Goal: Task Accomplishment & Management: Use online tool/utility

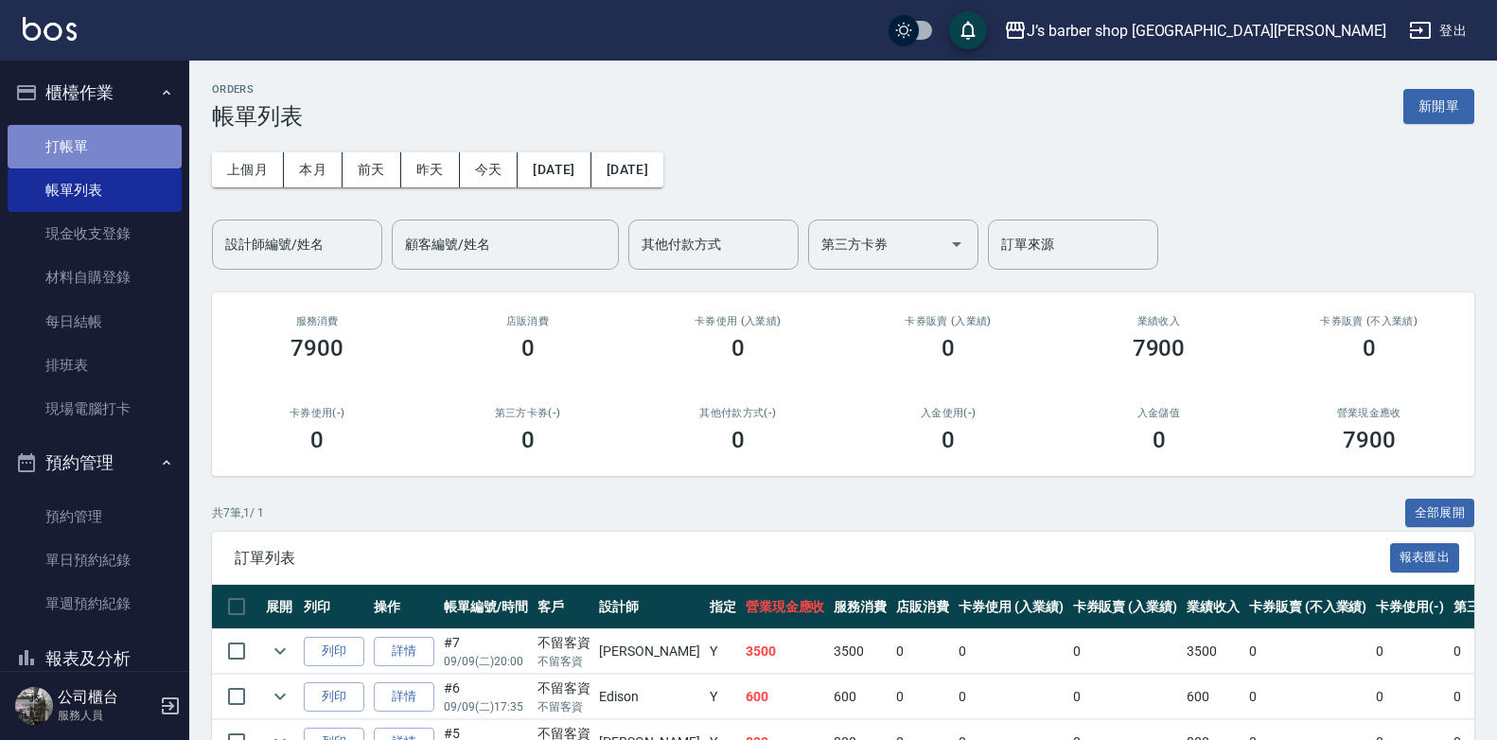
click at [107, 142] on link "打帳單" at bounding box center [95, 147] width 174 height 44
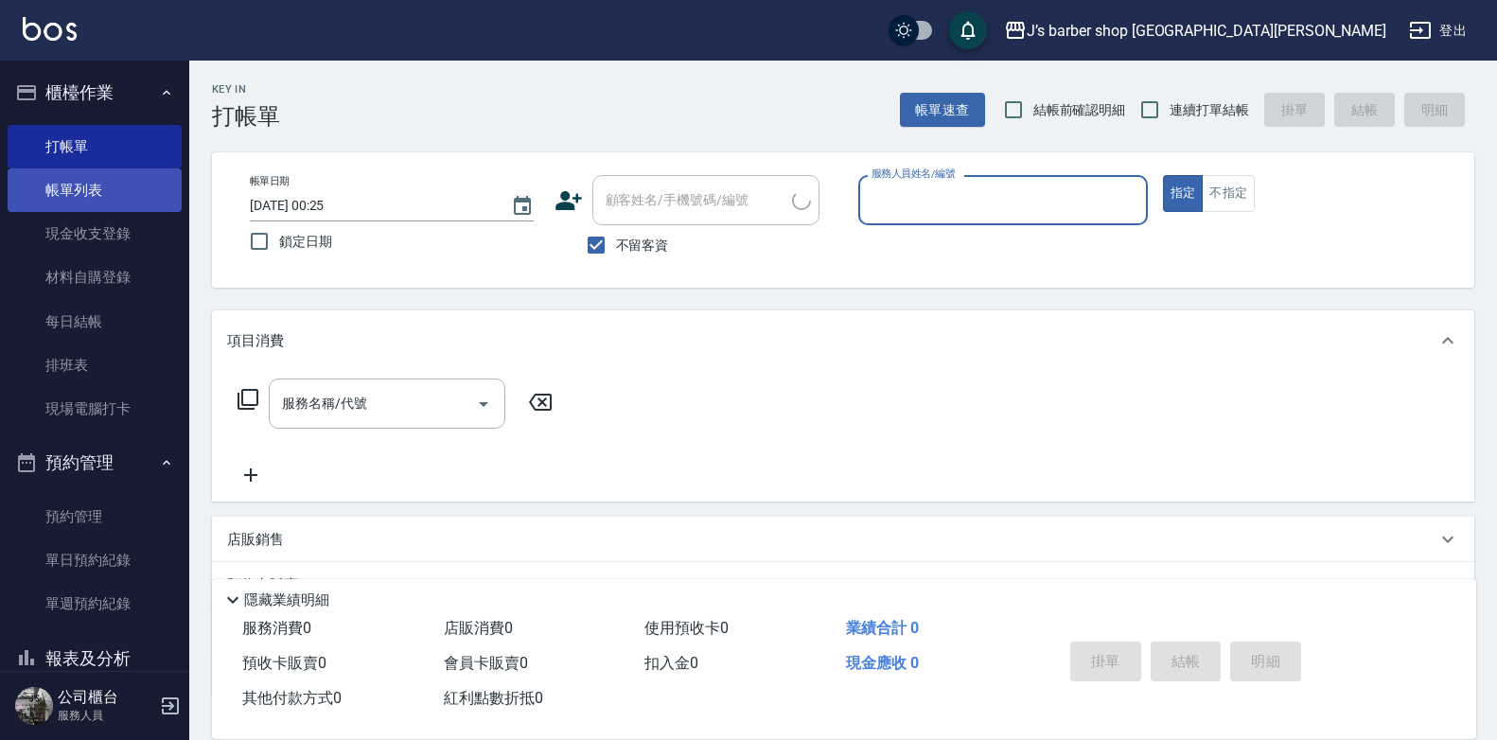
click at [110, 188] on link "帳單列表" at bounding box center [95, 190] width 174 height 44
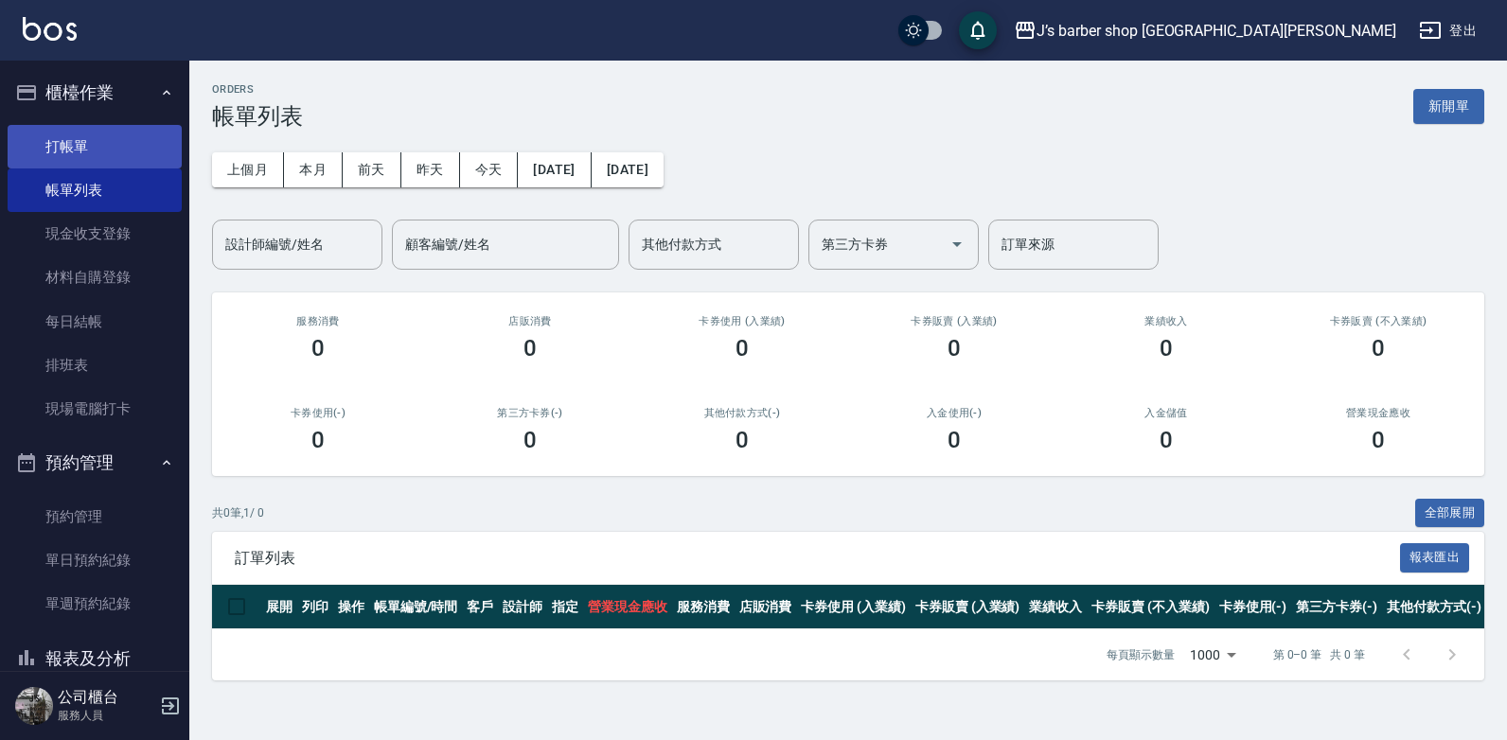
click at [123, 135] on link "打帳單" at bounding box center [95, 147] width 174 height 44
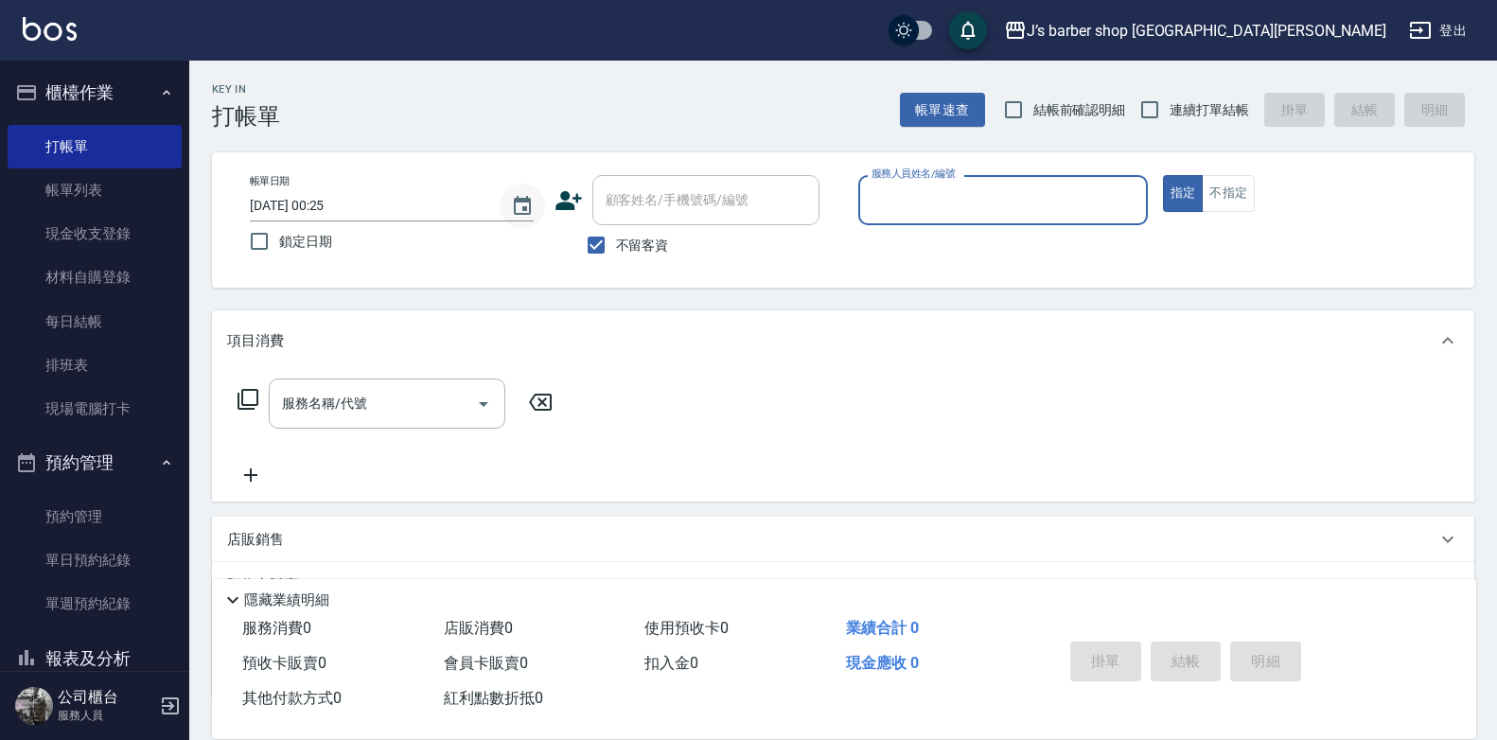
click at [539, 210] on button "Choose date, selected date is 2025-09-10" at bounding box center [522, 206] width 45 height 45
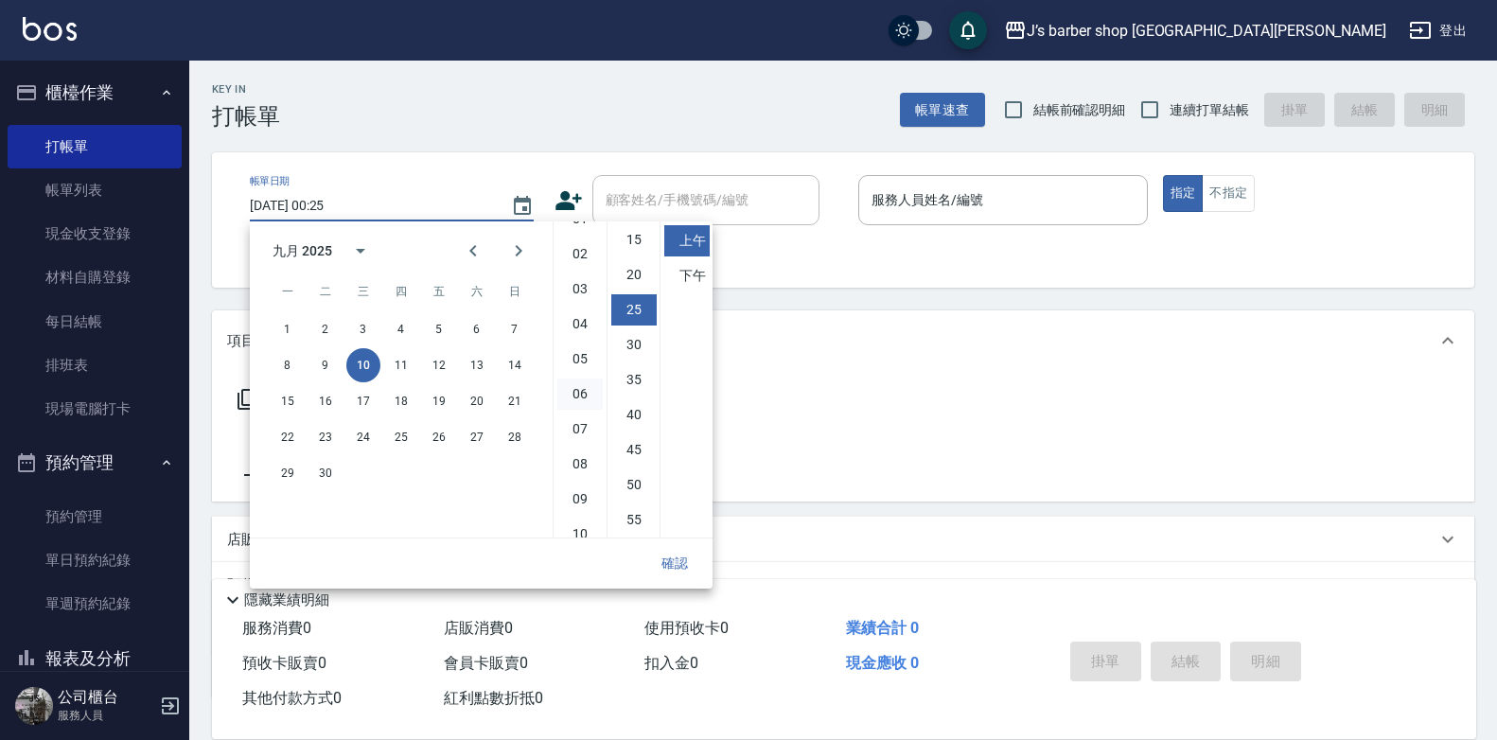
scroll to position [106, 0]
click at [593, 480] on li "10" at bounding box center [579, 484] width 45 height 31
click at [633, 238] on li "00" at bounding box center [633, 240] width 45 height 31
type input "[DATE] 10:00"
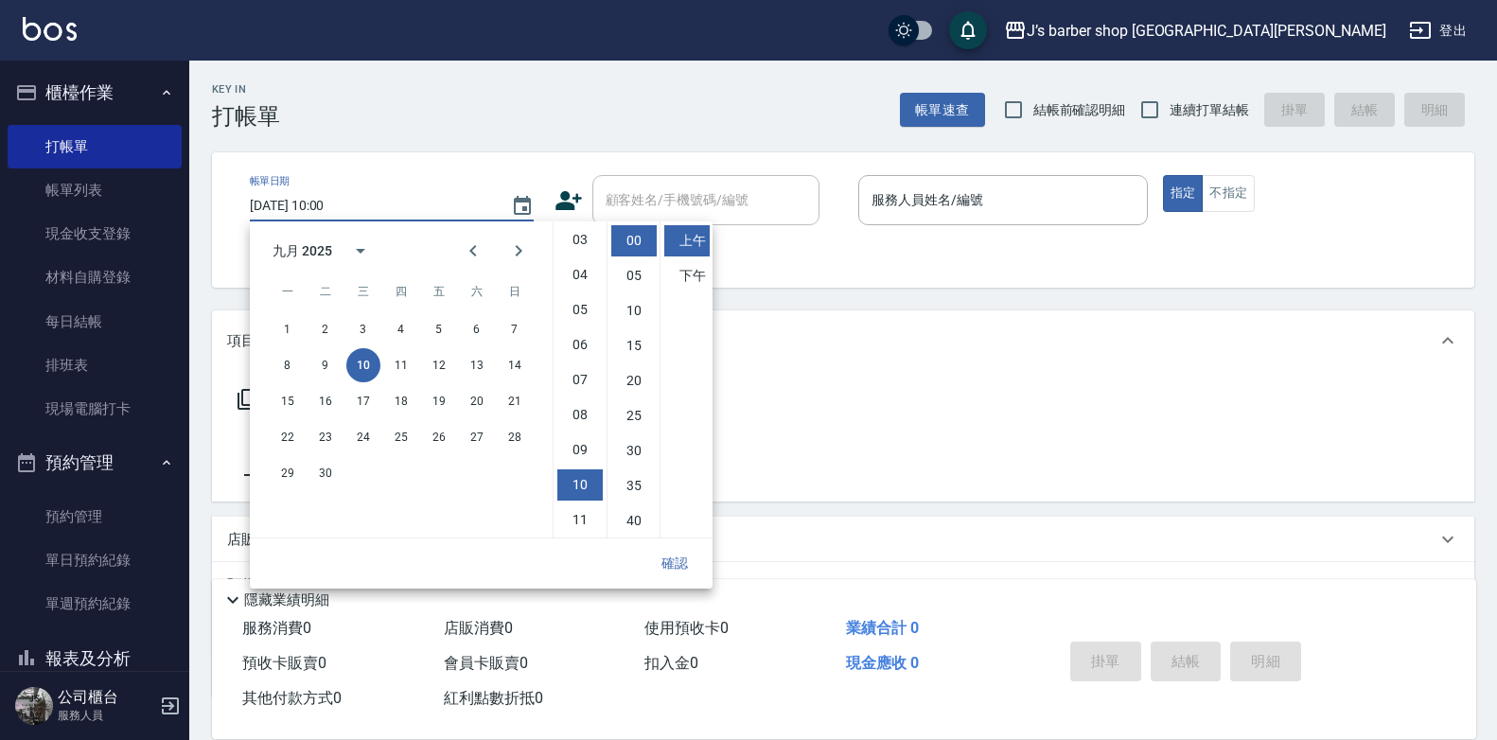
click at [683, 555] on button "確認" at bounding box center [675, 563] width 61 height 35
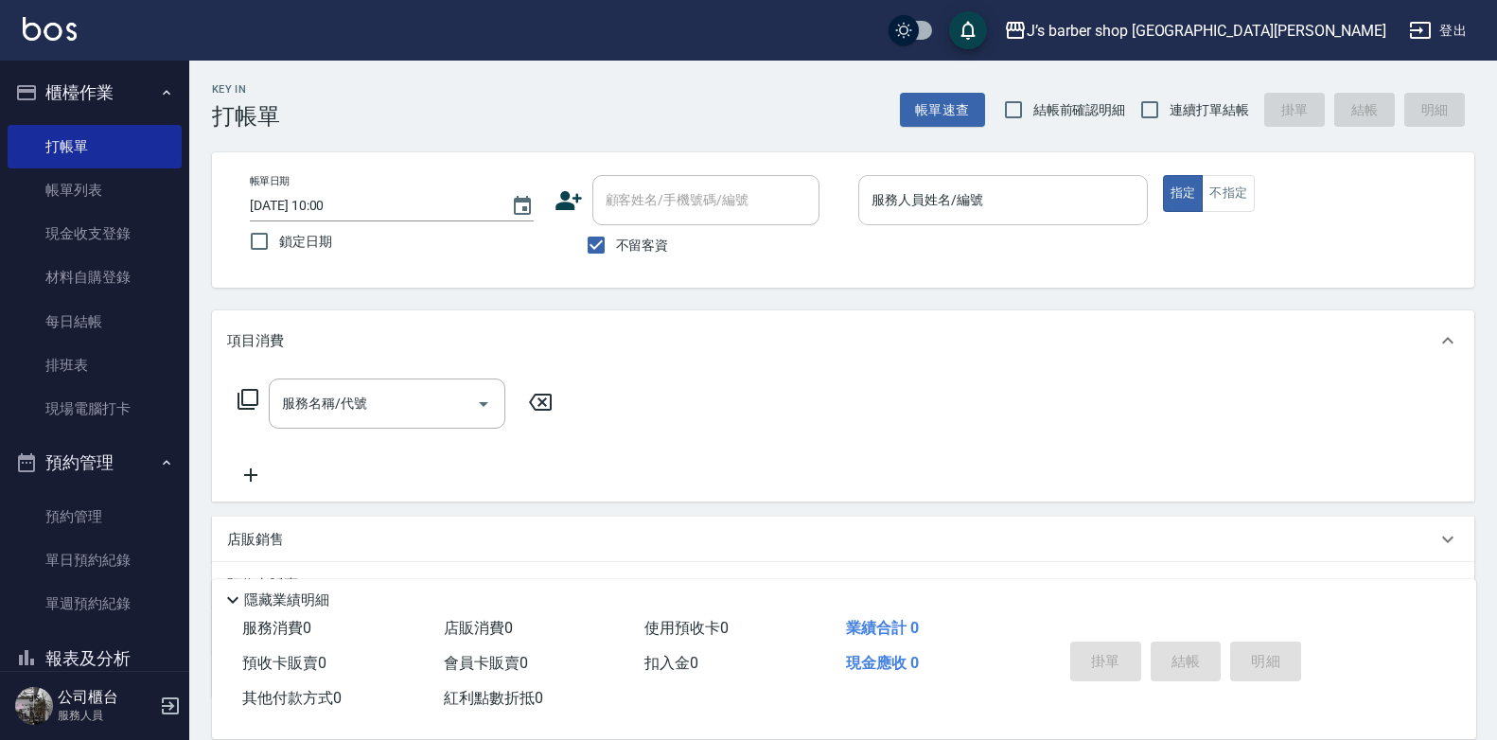
click at [962, 212] on input "服務人員姓名/編號" at bounding box center [1003, 200] width 273 height 33
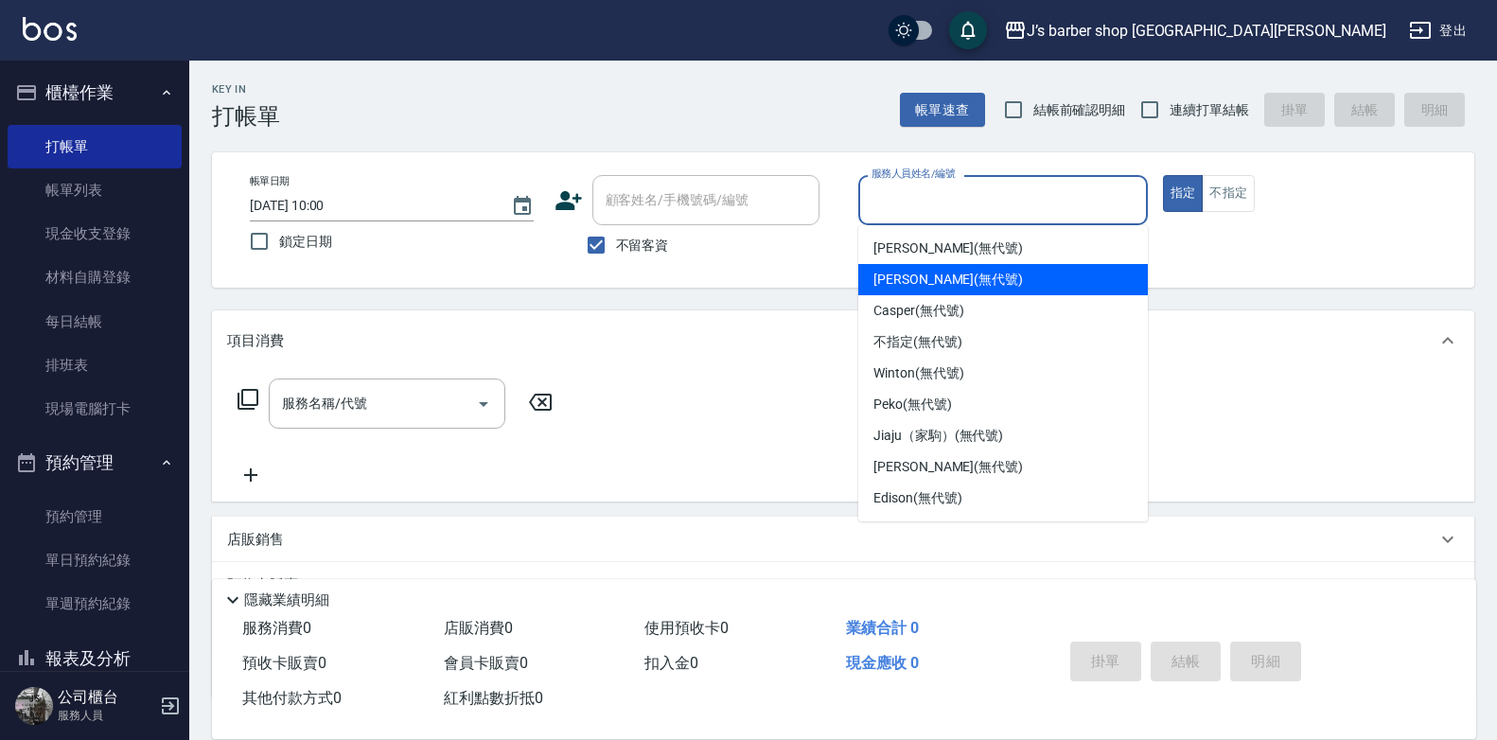
click at [914, 274] on span "[PERSON_NAME] (無代號)" at bounding box center [949, 280] width 150 height 20
type input "[PERSON_NAME](無代號)"
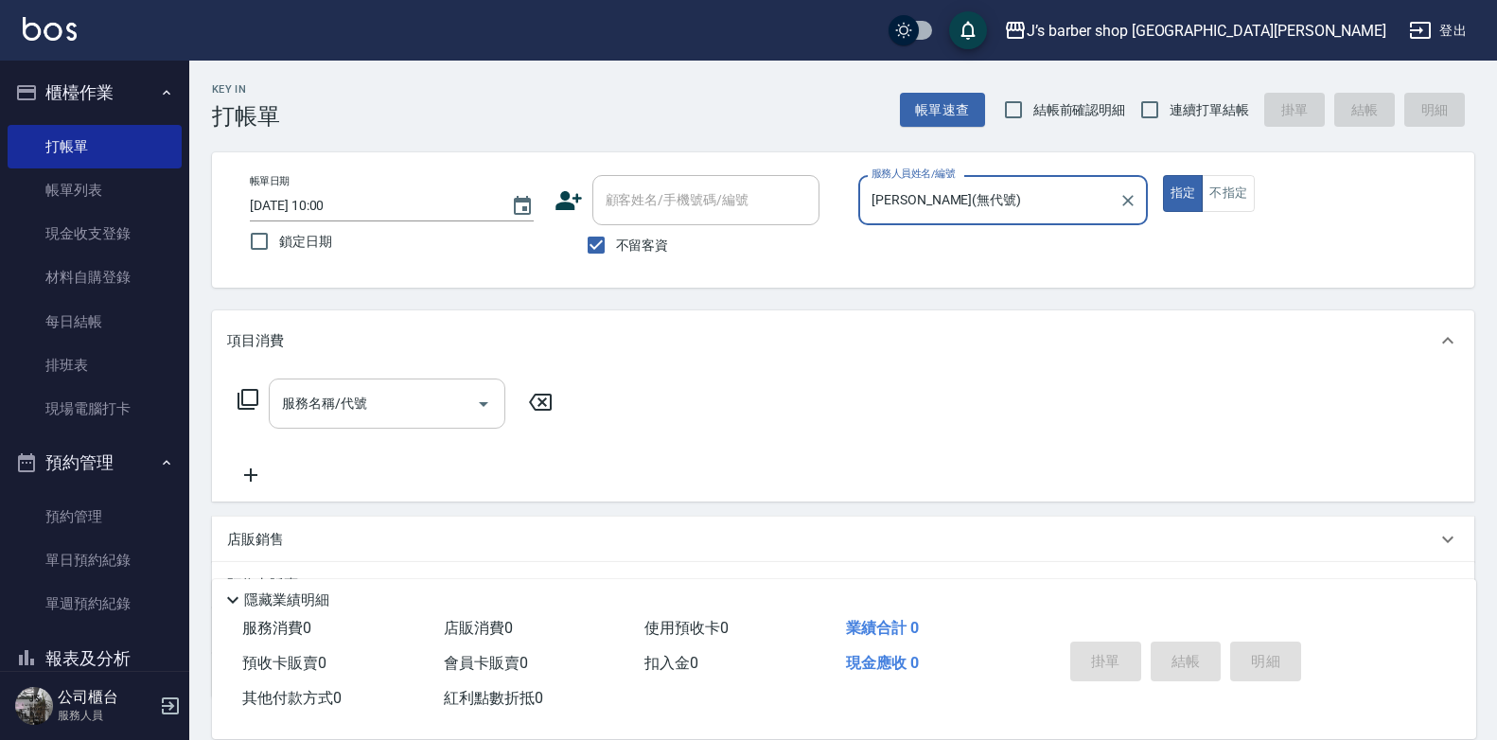
click at [463, 398] on input "服務名稱/代號" at bounding box center [372, 403] width 191 height 33
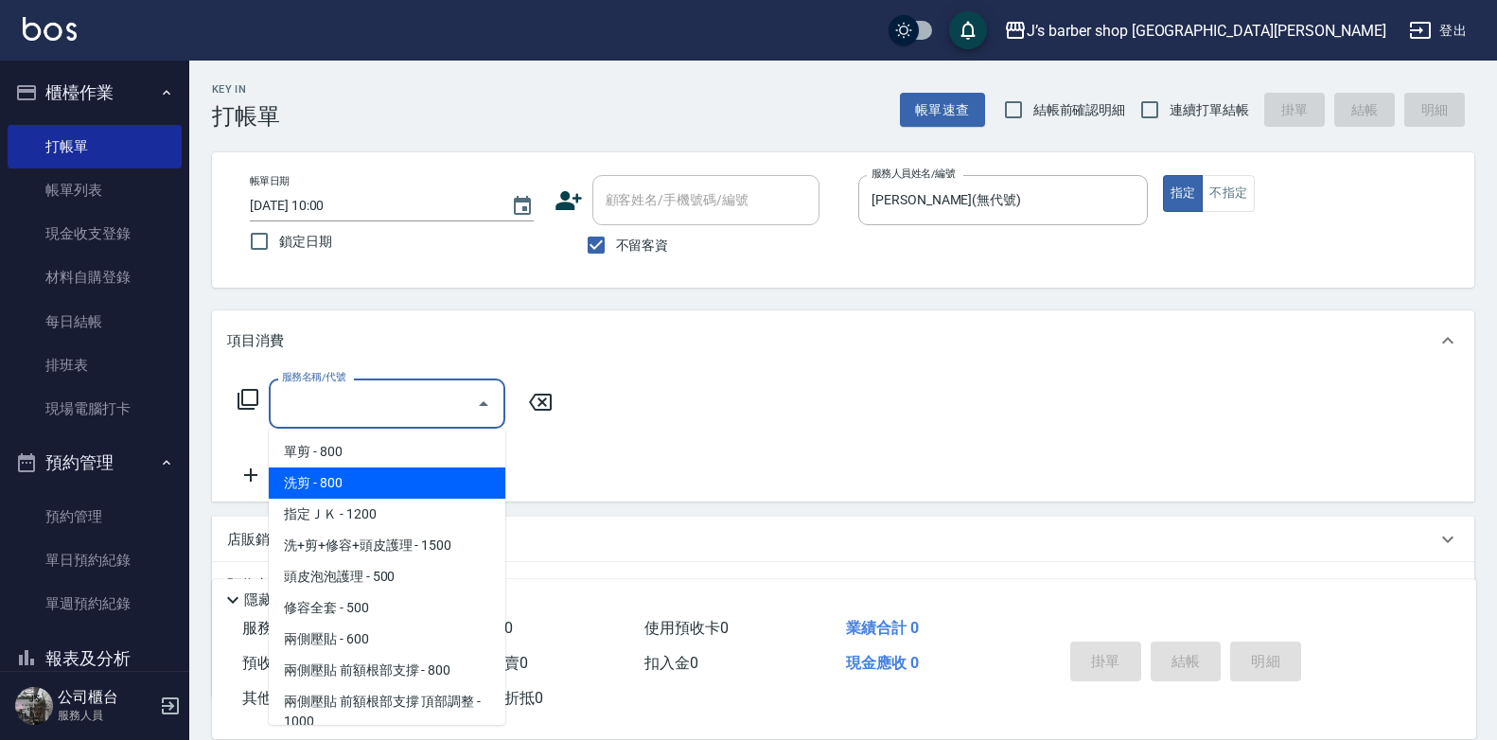
click at [403, 479] on span "洗剪 - 800" at bounding box center [387, 483] width 237 height 31
type input "洗剪(101)"
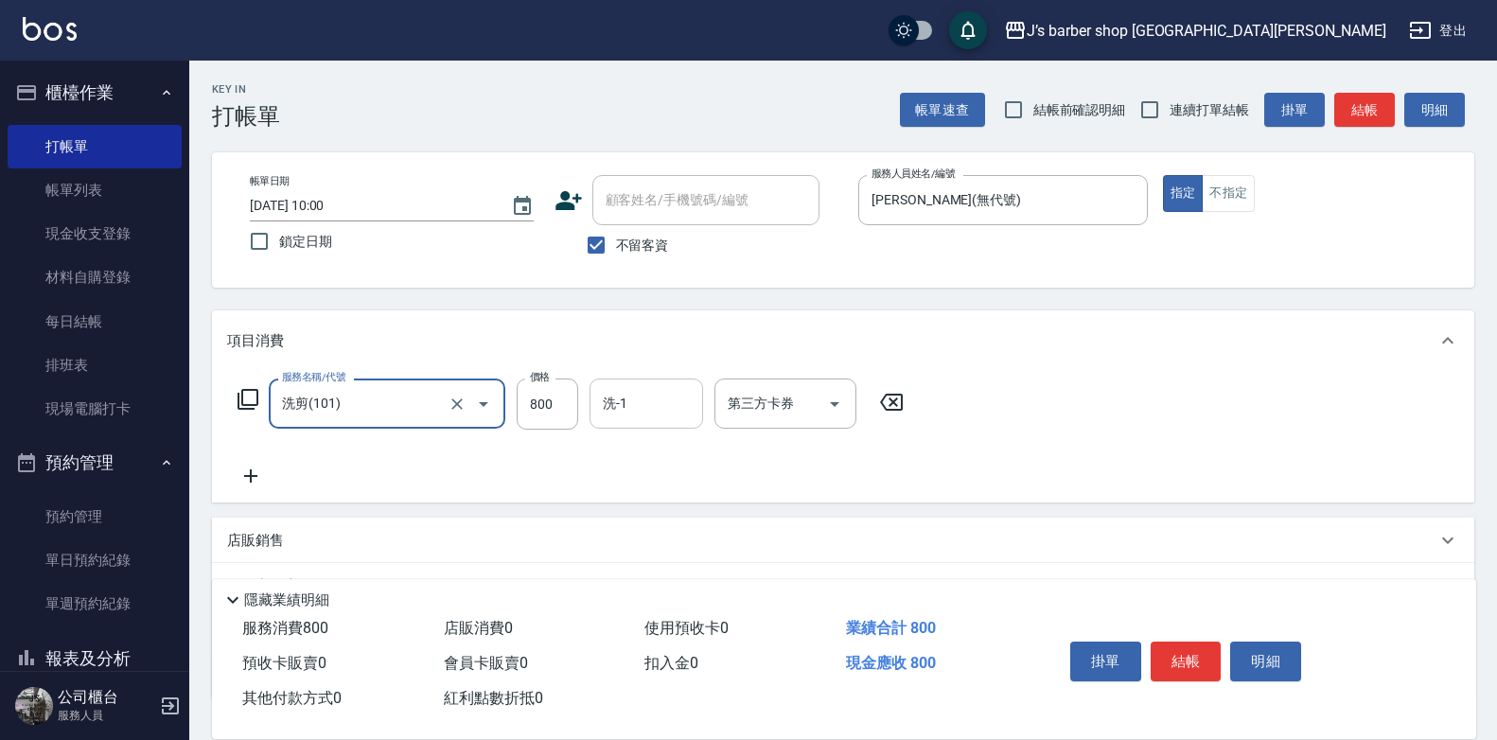
click at [620, 398] on div "洗-1 洗-1" at bounding box center [647, 404] width 114 height 50
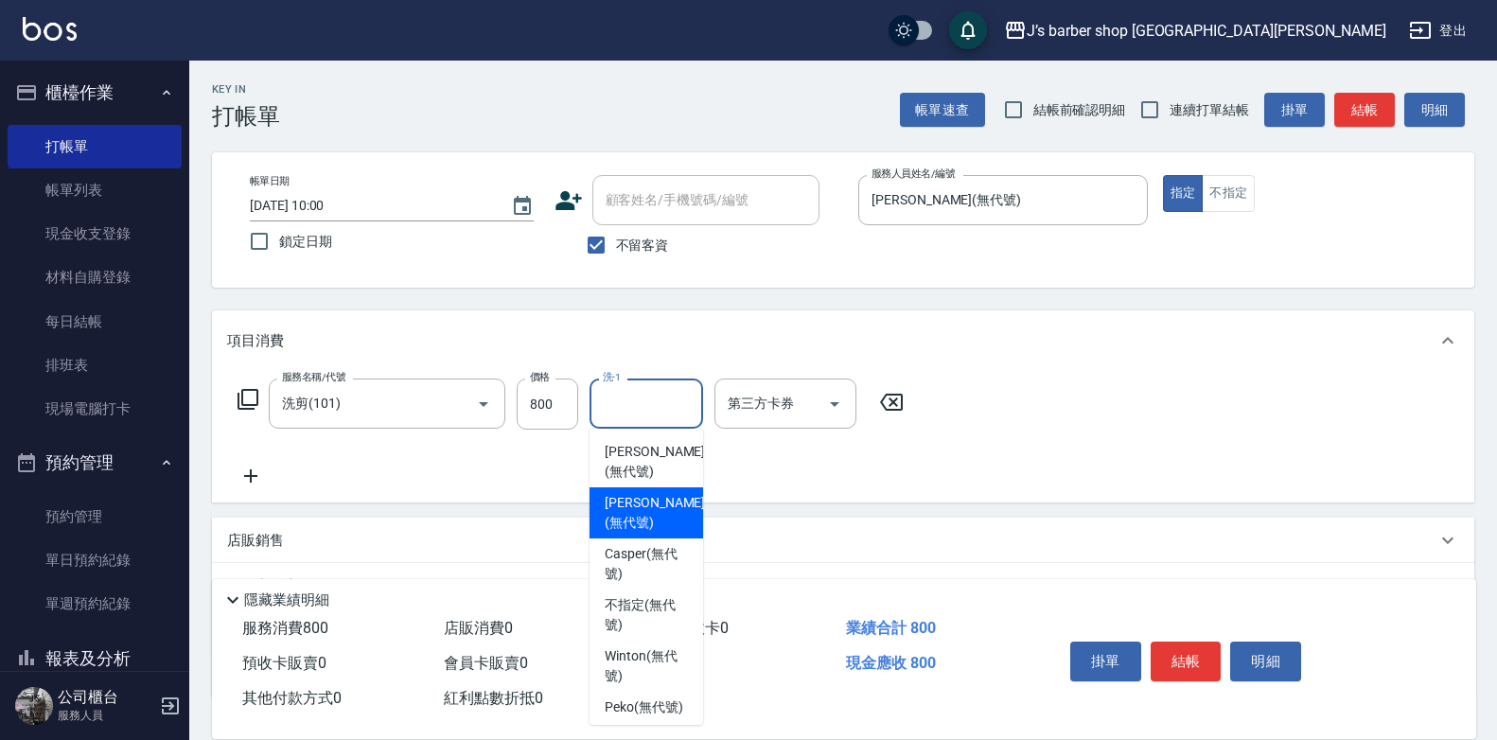
click at [644, 504] on span "[PERSON_NAME] (無代號)" at bounding box center [655, 513] width 100 height 40
type input "[PERSON_NAME](無代號)"
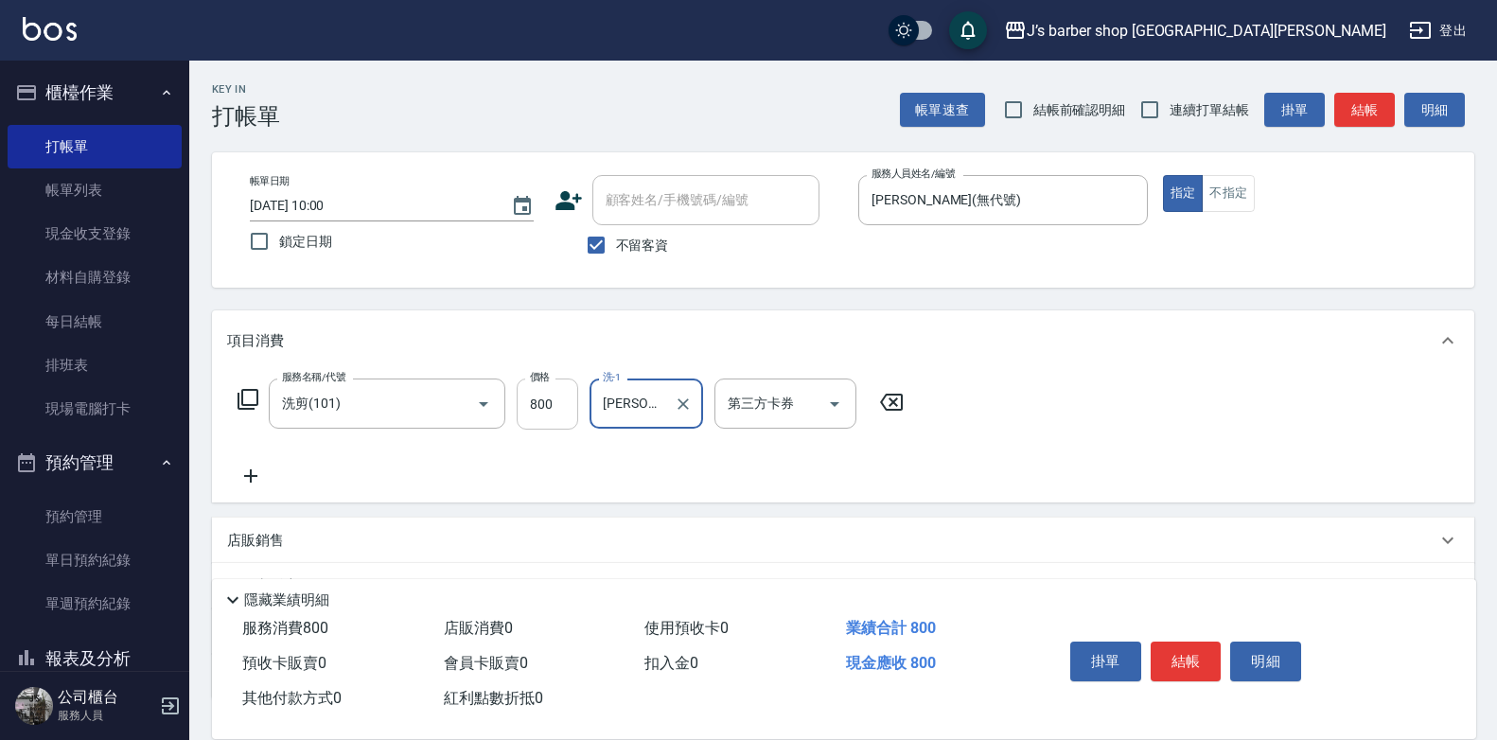
click at [557, 400] on input "800" at bounding box center [548, 404] width 62 height 51
type input "2000"
click at [1176, 645] on button "結帳" at bounding box center [1186, 662] width 71 height 40
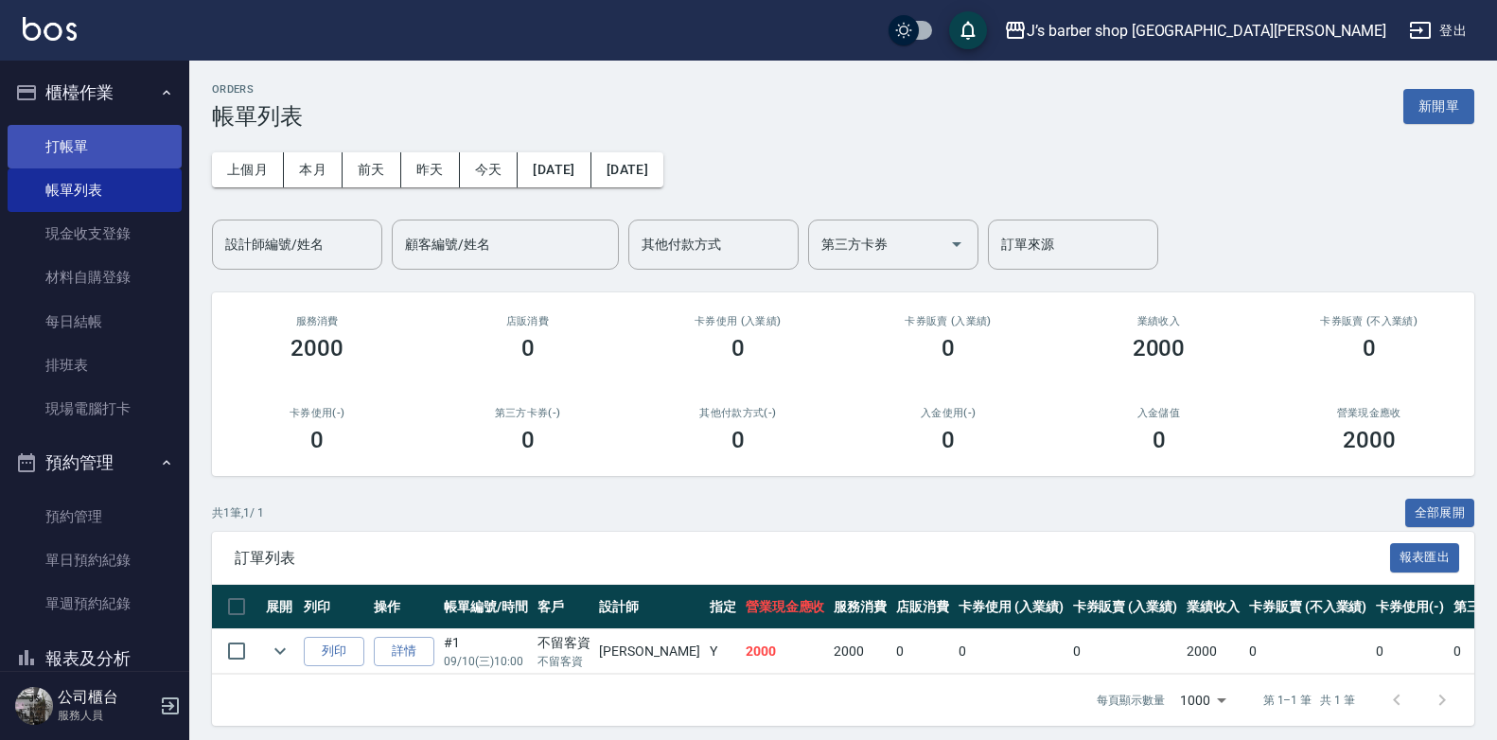
click at [106, 131] on link "打帳單" at bounding box center [95, 147] width 174 height 44
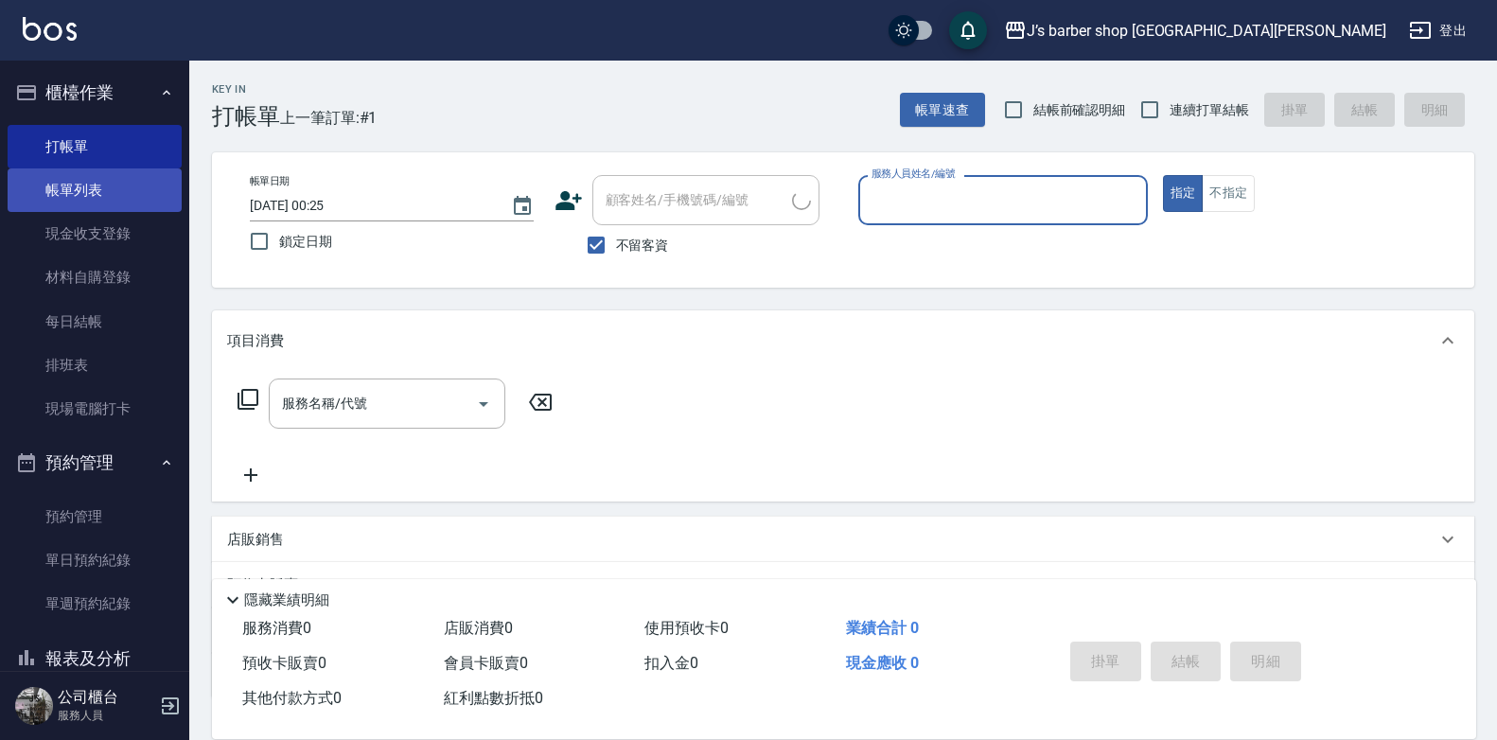
click at [99, 191] on link "帳單列表" at bounding box center [95, 190] width 174 height 44
